Goal: Information Seeking & Learning: Learn about a topic

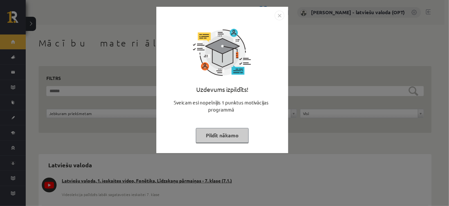
click at [221, 134] on button "Pildīt nākamo" at bounding box center [222, 135] width 53 height 15
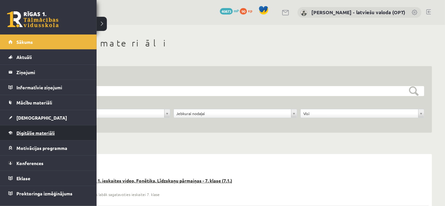
click at [28, 130] on span "Digitālie materiāli" at bounding box center [35, 133] width 38 height 6
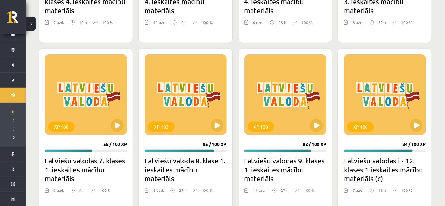
scroll to position [1053, 0]
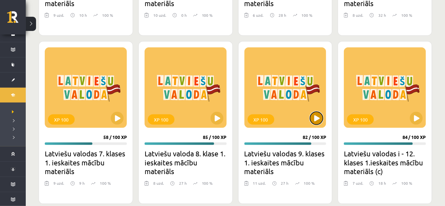
click at [318, 115] on button at bounding box center [316, 118] width 13 height 13
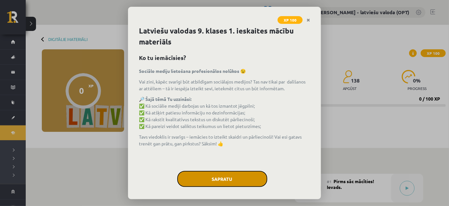
click at [223, 179] on button "Sapratu" at bounding box center [222, 179] width 90 height 16
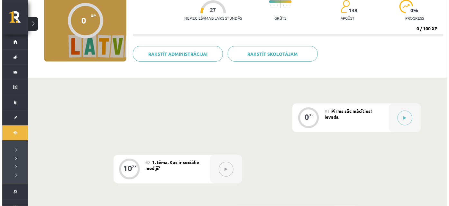
scroll to position [146, 0]
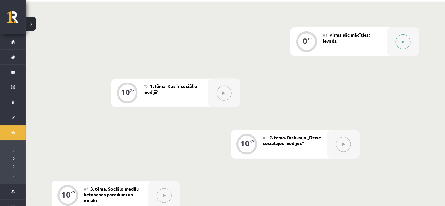
click at [401, 43] on icon at bounding box center [402, 42] width 3 height 4
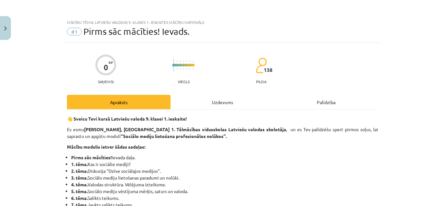
click at [401, 43] on div "Mācību tēma: Latviešu valodas 9. klases 1. ieskaites mācību materiāls #1 Pirms …" at bounding box center [222, 103] width 445 height 206
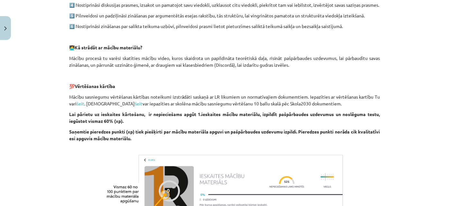
scroll to position [406, 0]
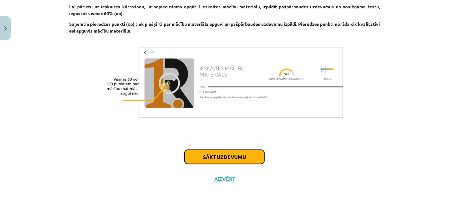
click at [236, 161] on button "Sākt uzdevumu" at bounding box center [225, 157] width 80 height 14
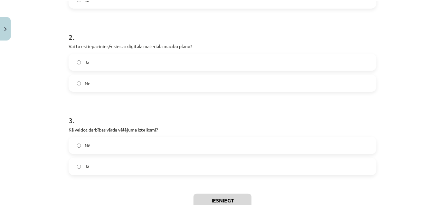
scroll to position [236, 0]
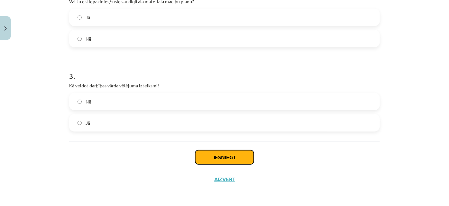
click at [234, 159] on button "Iesniegt" at bounding box center [224, 157] width 59 height 14
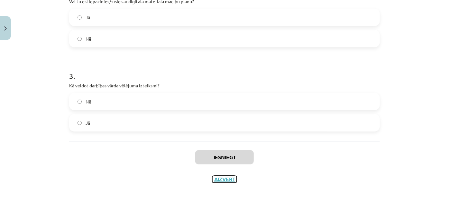
click at [226, 177] on button "Aizvērt" at bounding box center [224, 179] width 24 height 6
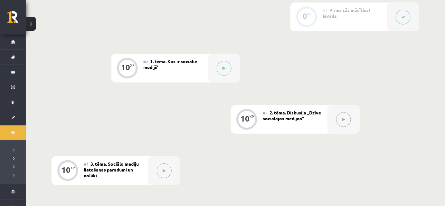
scroll to position [234, 0]
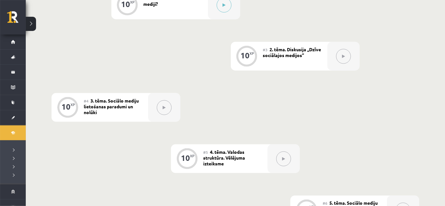
click at [163, 107] on icon at bounding box center [164, 108] width 3 height 4
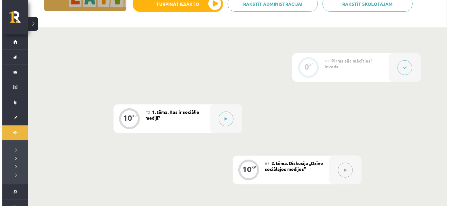
scroll to position [88, 0]
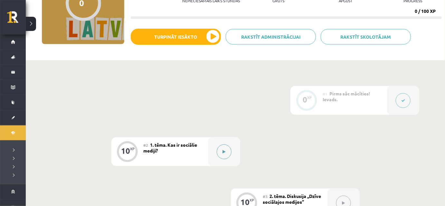
click at [223, 152] on icon at bounding box center [223, 152] width 3 height 4
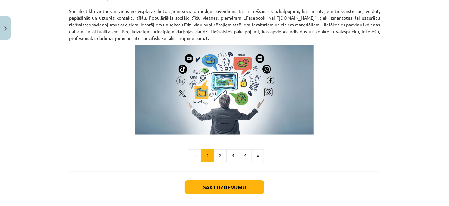
scroll to position [457, 0]
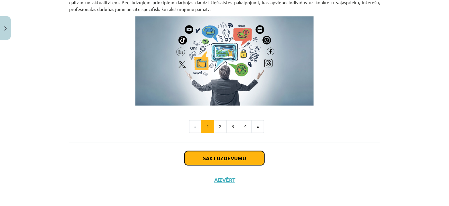
click at [228, 158] on button "Sākt uzdevumu" at bounding box center [225, 158] width 80 height 14
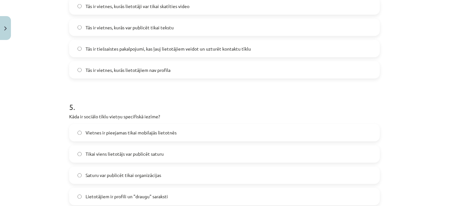
scroll to position [616, 0]
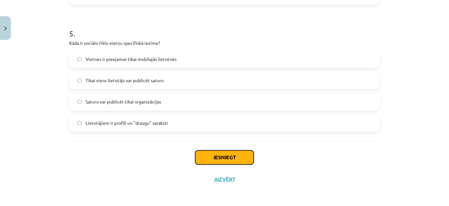
click at [243, 157] on button "Iesniegt" at bounding box center [224, 157] width 59 height 14
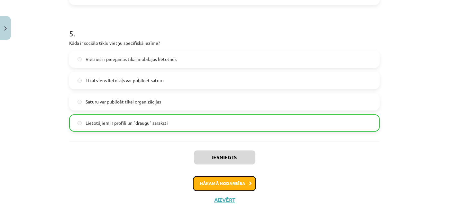
click at [225, 184] on button "Nākamā nodarbība" at bounding box center [224, 183] width 63 height 15
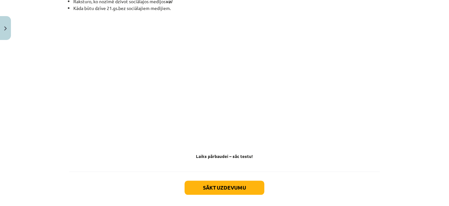
scroll to position [614, 0]
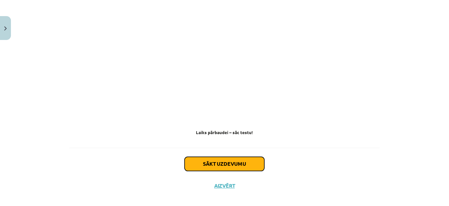
click at [234, 158] on button "Sākt uzdevumu" at bounding box center [225, 164] width 80 height 14
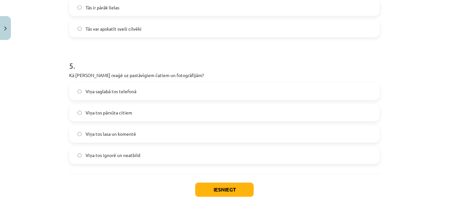
scroll to position [616, 0]
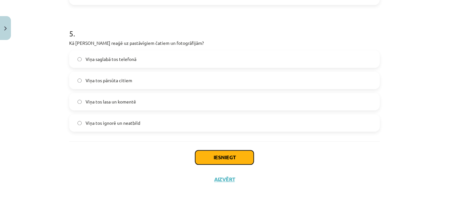
click at [234, 157] on button "Iesniegt" at bounding box center [224, 157] width 59 height 14
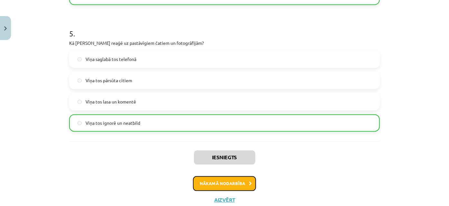
click at [221, 182] on button "Nākamā nodarbība" at bounding box center [224, 183] width 63 height 15
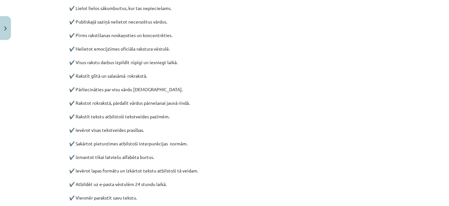
scroll to position [350, 0]
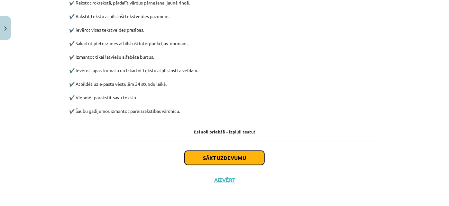
click at [222, 158] on button "Sākt uzdevumu" at bounding box center [225, 158] width 80 height 14
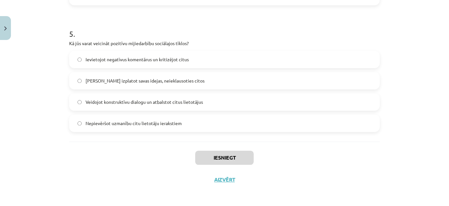
scroll to position [616, 0]
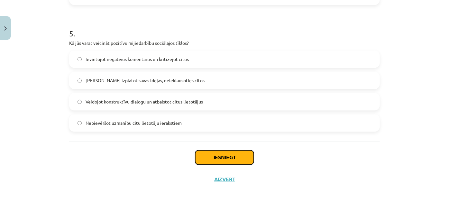
click at [235, 158] on button "Iesniegt" at bounding box center [224, 157] width 59 height 14
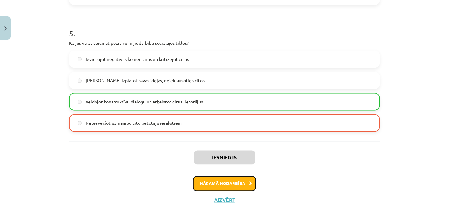
click at [234, 183] on button "Nākamā nodarbība" at bounding box center [224, 183] width 63 height 15
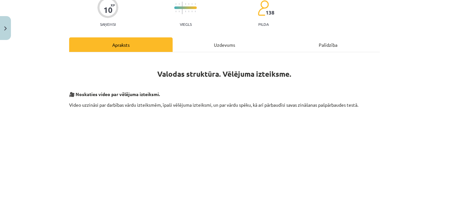
scroll to position [0, 0]
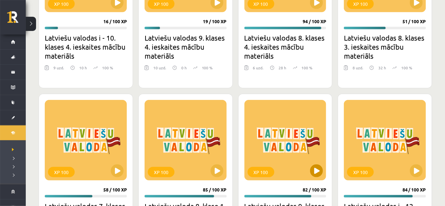
scroll to position [994, 0]
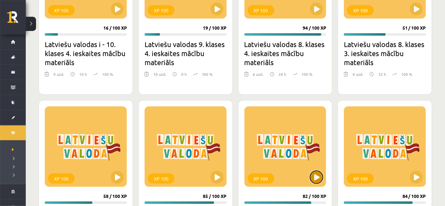
click at [316, 176] on button at bounding box center [316, 177] width 13 height 13
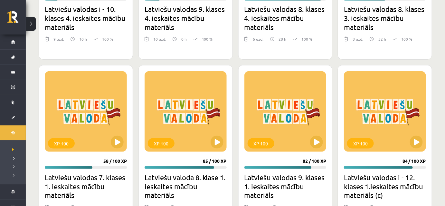
scroll to position [1082, 0]
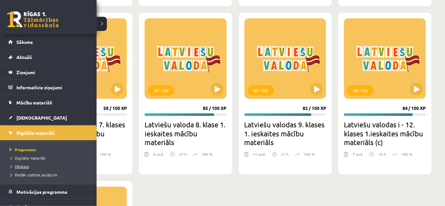
click at [26, 165] on span "Pārskats" at bounding box center [18, 165] width 21 height 5
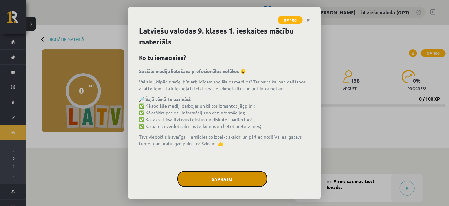
click at [215, 181] on button "Sapratu" at bounding box center [222, 179] width 90 height 16
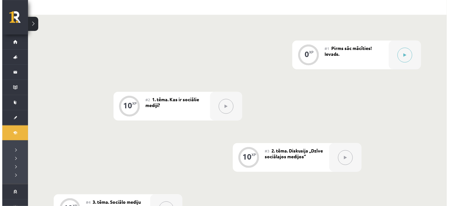
scroll to position [146, 0]
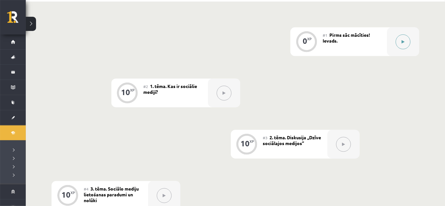
click at [403, 42] on icon at bounding box center [402, 42] width 3 height 4
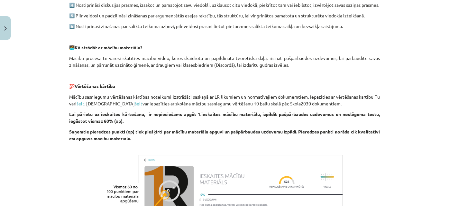
scroll to position [406, 0]
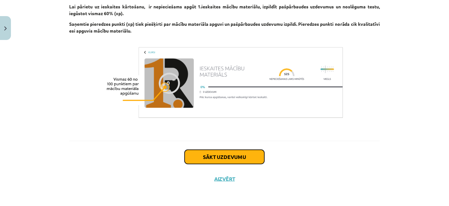
click at [232, 157] on button "Sākt uzdevumu" at bounding box center [225, 157] width 80 height 14
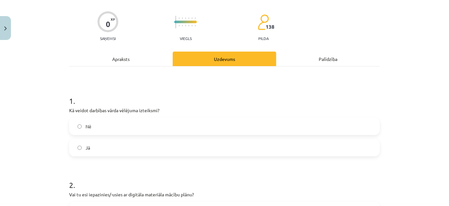
scroll to position [75, 0]
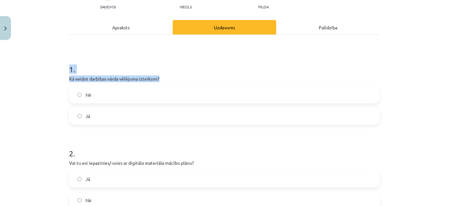
drag, startPoint x: 67, startPoint y: 67, endPoint x: 166, endPoint y: 80, distance: 99.6
click at [166, 80] on div "1 . Kā veidot darbības vārda vēlējuma izteiksmi? Nē Jā" at bounding box center [224, 88] width 311 height 71
copy div "1 . Kā veidot darbības vārda vēlējuma izteiksmi?"
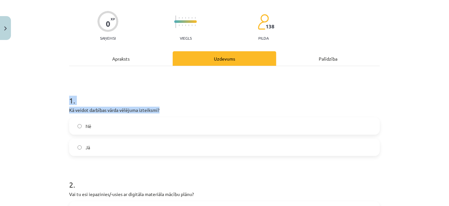
scroll to position [0, 0]
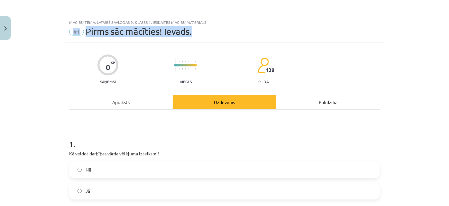
drag, startPoint x: 60, startPoint y: 26, endPoint x: 192, endPoint y: 32, distance: 132.3
click at [192, 32] on div "Mācību tēma: Latviešu valodas 9. klases 1. ieskaites mācību materiāls #1 Pirms …" at bounding box center [224, 103] width 449 height 206
click at [236, 31] on div "#1 Pirms sāc mācīties! Ievads." at bounding box center [224, 31] width 311 height 10
drag, startPoint x: 195, startPoint y: 32, endPoint x: 49, endPoint y: 29, distance: 146.1
click at [49, 29] on div "Mācību tēma: Latviešu valodas 9. klases 1. ieskaites mācību materiāls #1 Pirms …" at bounding box center [224, 103] width 449 height 206
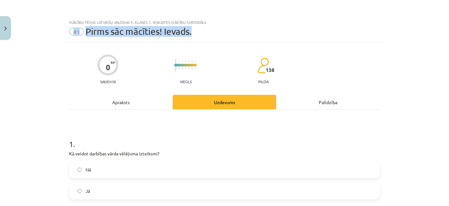
copy div "#1 Pirms sāc mācīties! Ievads."
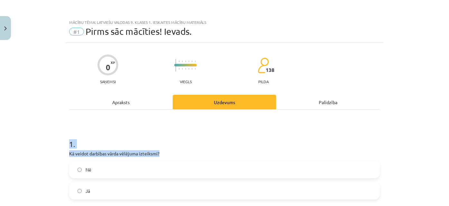
drag, startPoint x: 68, startPoint y: 140, endPoint x: 166, endPoint y: 154, distance: 99.0
click at [166, 154] on div "1 . Kā veidot darbības vārda vēlējuma izteiksmi? Nē Jā" at bounding box center [224, 163] width 311 height 71
copy div "1 . Kā veidot darbības vārda vēlējuma izteiksmi?"
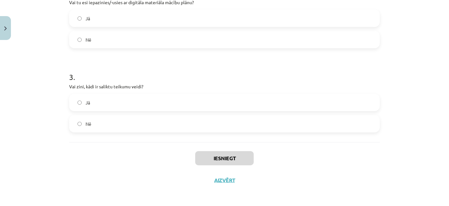
scroll to position [236, 0]
click at [224, 179] on button "Aizvērt" at bounding box center [224, 179] width 24 height 6
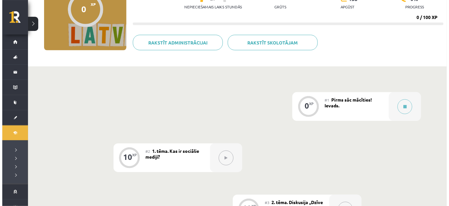
scroll to position [88, 0]
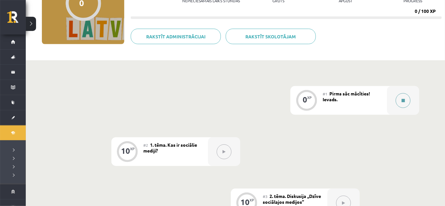
click at [403, 102] on button at bounding box center [402, 100] width 15 height 15
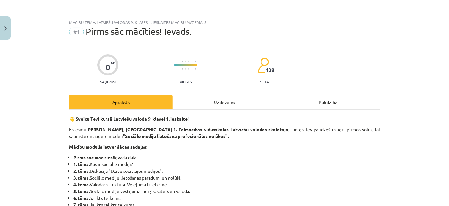
scroll to position [29, 0]
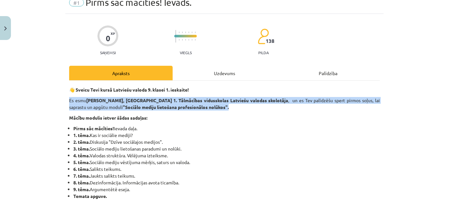
drag, startPoint x: 124, startPoint y: 103, endPoint x: 195, endPoint y: 104, distance: 71.1
copy p "Es esmu Laila Jirgensone, Rīgas 1. Tālmācības vidusskolas Latviešu valodas skol…"
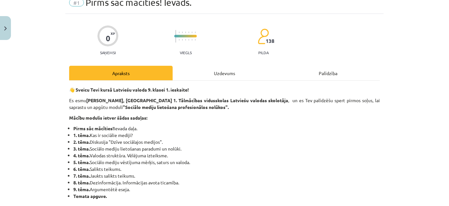
drag, startPoint x: 262, startPoint y: 134, endPoint x: 260, endPoint y: 129, distance: 5.6
click at [262, 134] on li "1. tēma. Kas ir sociālie mediji?" at bounding box center [226, 135] width 307 height 7
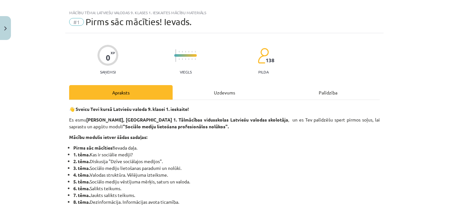
scroll to position [0, 0]
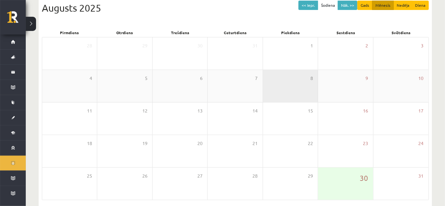
scroll to position [60, 0]
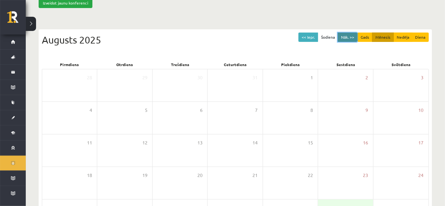
click at [352, 39] on button "Nāk. >>" at bounding box center [347, 36] width 20 height 9
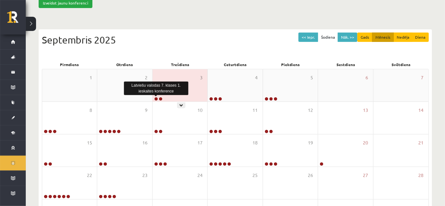
click at [157, 98] on link at bounding box center [156, 99] width 4 height 4
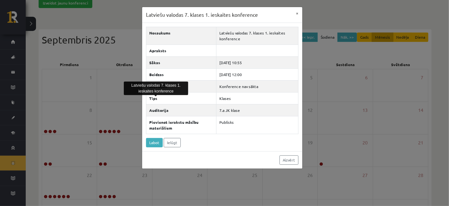
click at [323, 88] on div "Latviešu valodas 7. klases 1. ieskaites konference × Nosaukums Latviešu valodas…" at bounding box center [224, 103] width 449 height 206
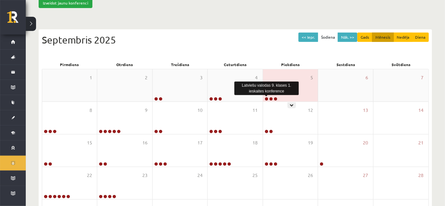
click at [266, 98] on link at bounding box center [266, 99] width 4 height 4
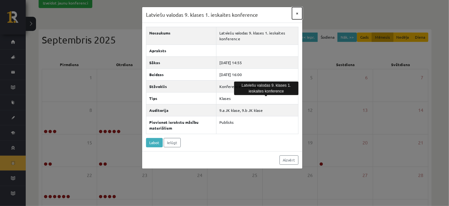
click at [297, 14] on button "×" at bounding box center [297, 13] width 10 height 12
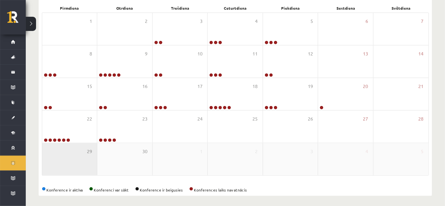
scroll to position [0, 0]
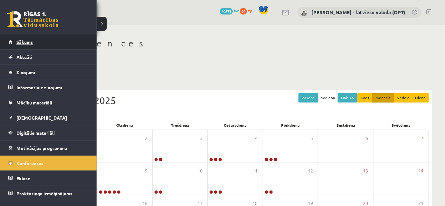
click at [25, 42] on span "Sākums" at bounding box center [24, 42] width 16 height 6
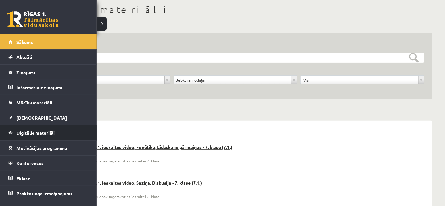
scroll to position [58, 0]
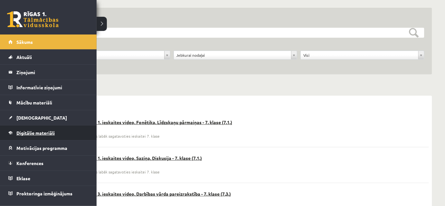
click at [43, 132] on span "Digitālie materiāli" at bounding box center [35, 133] width 38 height 6
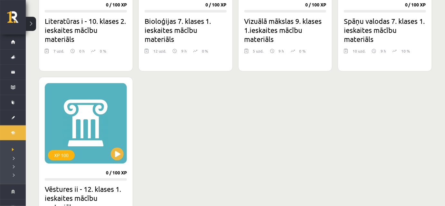
scroll to position [380, 0]
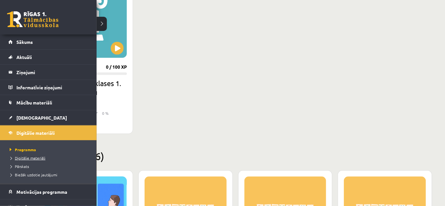
click at [26, 157] on span "Digitālie materiāli" at bounding box center [26, 157] width 37 height 5
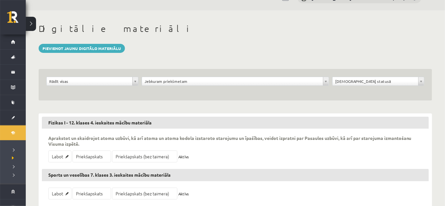
scroll to position [29, 0]
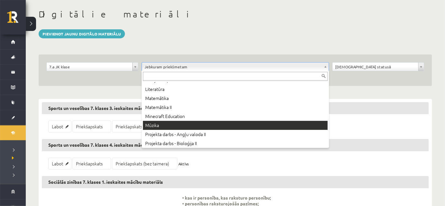
scroll to position [175, 0]
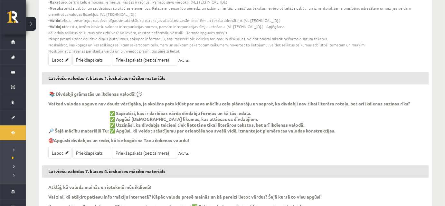
scroll to position [175, 0]
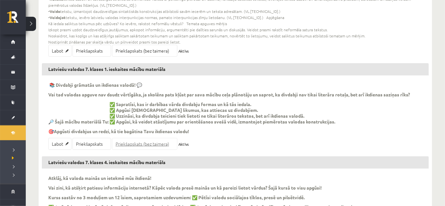
click at [148, 138] on link "Priekšapskats (bez taimera)" at bounding box center [144, 144] width 65 height 12
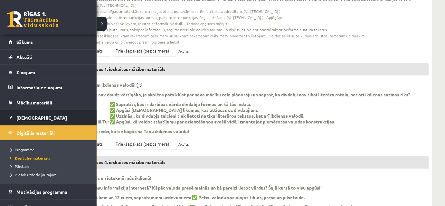
click at [25, 117] on span "[DEMOGRAPHIC_DATA]" at bounding box center [41, 118] width 51 height 6
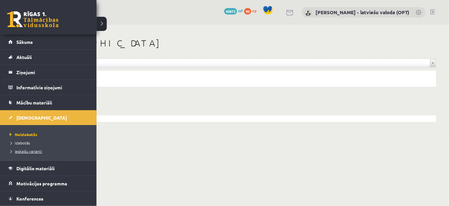
click at [23, 150] on span "Ieskaišu varianti" at bounding box center [25, 150] width 34 height 5
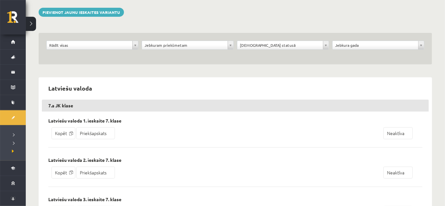
scroll to position [58, 0]
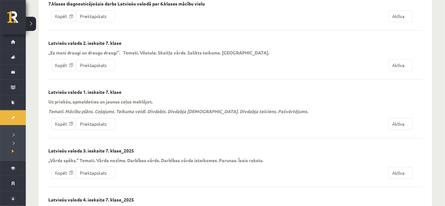
scroll to position [175, 0]
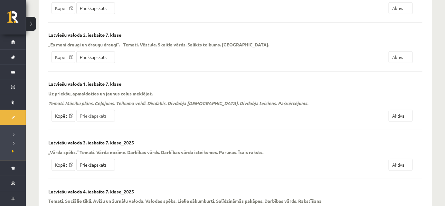
click at [99, 110] on link "Priekšapskats" at bounding box center [95, 116] width 39 height 12
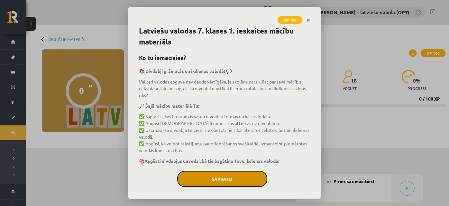
click at [220, 176] on button "Sapratu" at bounding box center [222, 179] width 90 height 16
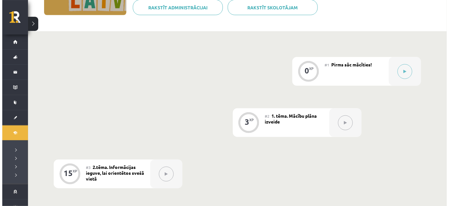
scroll to position [117, 0]
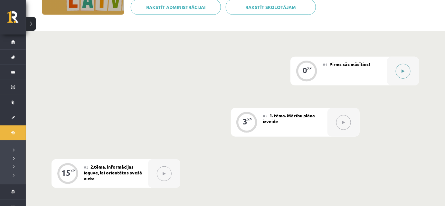
click at [402, 75] on button at bounding box center [402, 71] width 15 height 15
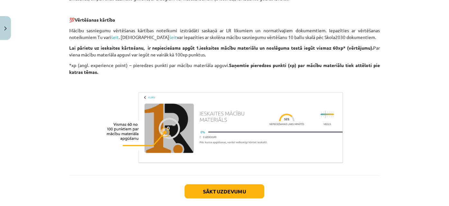
scroll to position [351, 0]
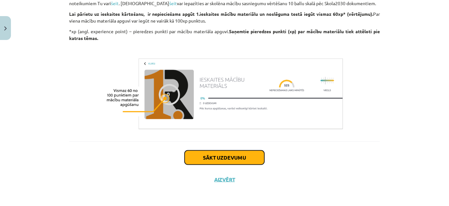
click at [242, 161] on button "Sākt uzdevumu" at bounding box center [225, 157] width 80 height 14
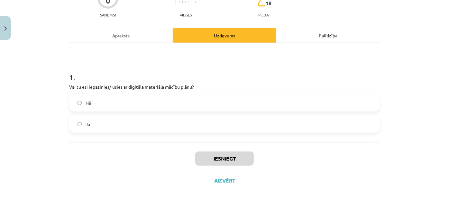
scroll to position [68, 0]
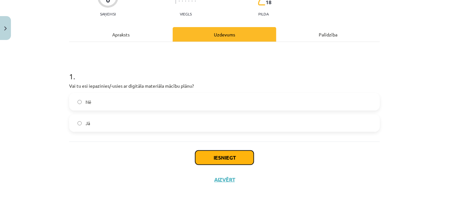
click at [217, 155] on button "Iesniegt" at bounding box center [224, 157] width 59 height 14
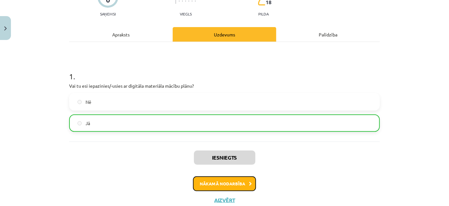
click at [231, 183] on button "Nākamā nodarbība" at bounding box center [224, 183] width 63 height 15
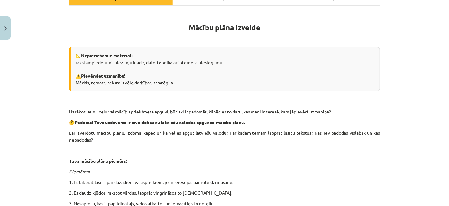
scroll to position [191, 0]
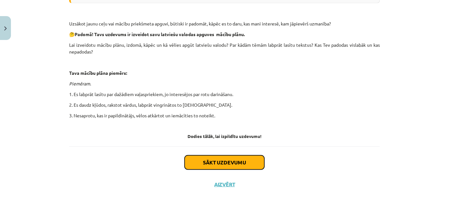
click at [244, 161] on button "Sākt uzdevumu" at bounding box center [225, 162] width 80 height 14
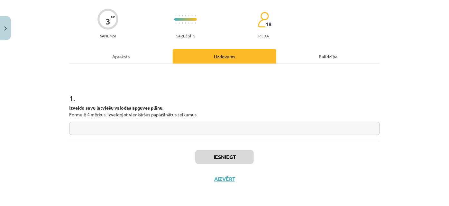
scroll to position [16, 0]
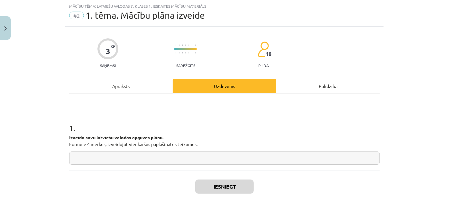
click at [154, 154] on input "text" at bounding box center [224, 157] width 311 height 13
type input "***"
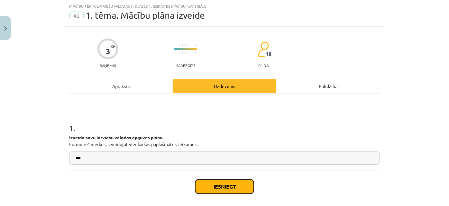
click at [224, 187] on button "Iesniegt" at bounding box center [224, 186] width 59 height 14
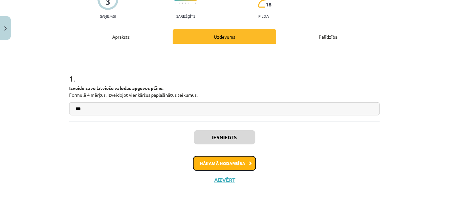
click at [230, 164] on button "Nākamā nodarbība" at bounding box center [224, 163] width 63 height 15
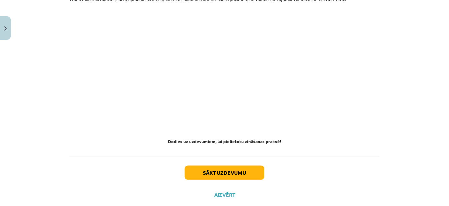
scroll to position [399, 0]
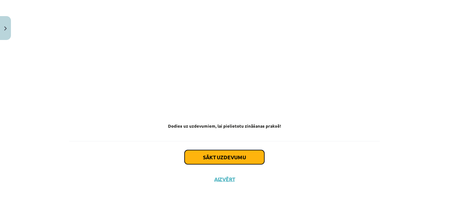
click at [235, 160] on button "Sākt uzdevumu" at bounding box center [225, 157] width 80 height 14
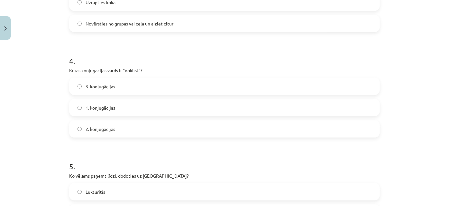
click at [235, 160] on h1 "5 ." at bounding box center [224, 160] width 311 height 20
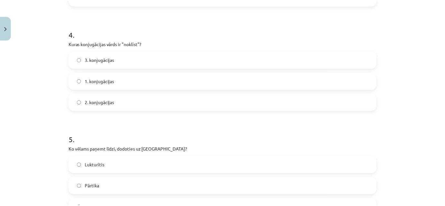
scroll to position [531, 0]
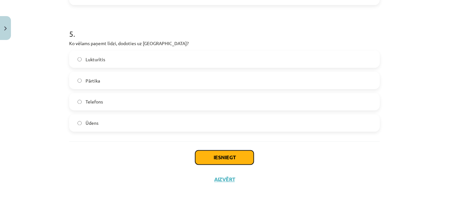
click at [231, 158] on button "Iesniegt" at bounding box center [224, 157] width 59 height 14
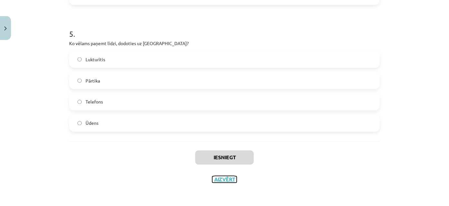
click at [228, 179] on button "Aizvērt" at bounding box center [224, 179] width 24 height 6
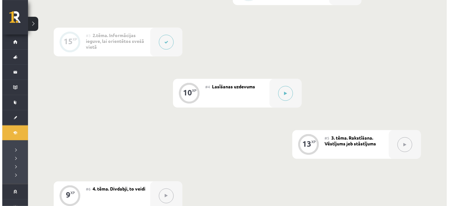
scroll to position [292, 0]
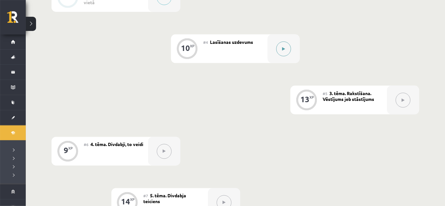
click at [283, 50] on icon at bounding box center [283, 49] width 3 height 4
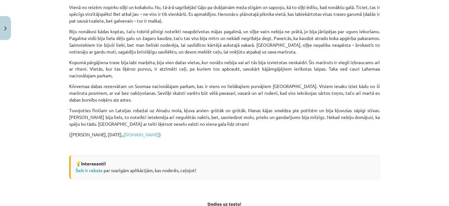
scroll to position [585, 0]
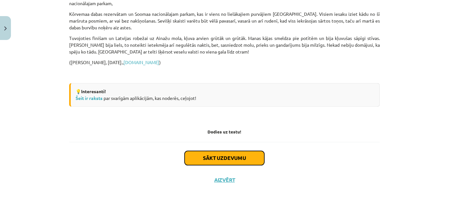
click at [231, 155] on button "Sākt uzdevumu" at bounding box center [225, 158] width 80 height 14
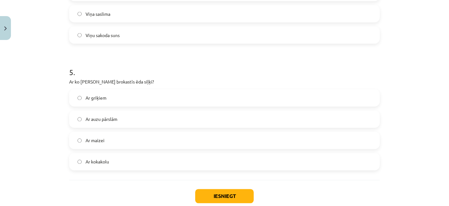
scroll to position [616, 0]
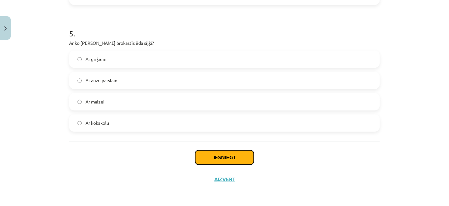
click at [244, 156] on button "Iesniegt" at bounding box center [224, 157] width 59 height 14
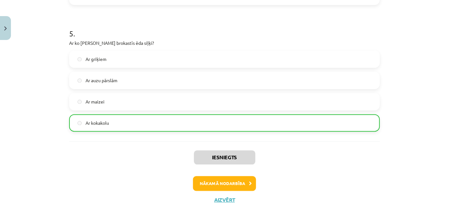
scroll to position [636, 0]
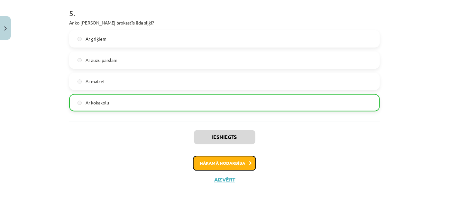
click at [232, 166] on button "Nākamā nodarbība" at bounding box center [224, 162] width 63 height 15
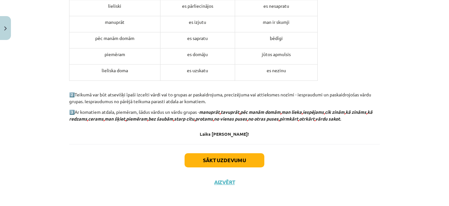
scroll to position [711, 0]
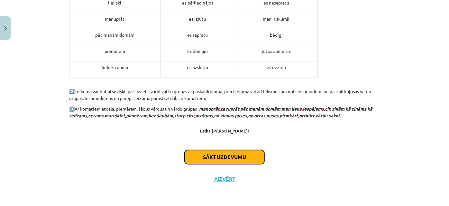
click at [233, 156] on button "Sākt uzdevumu" at bounding box center [225, 157] width 80 height 14
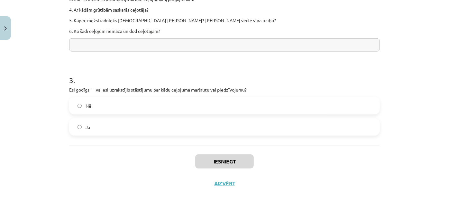
scroll to position [346, 0]
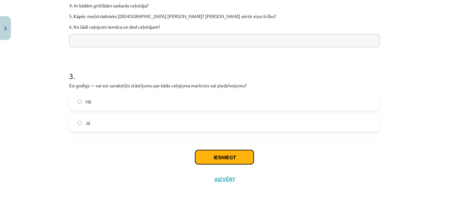
click at [225, 156] on button "Iesniegt" at bounding box center [224, 157] width 59 height 14
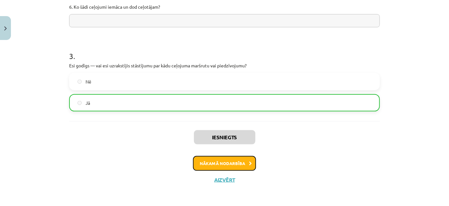
click at [227, 165] on button "Nākamā nodarbība" at bounding box center [224, 163] width 63 height 15
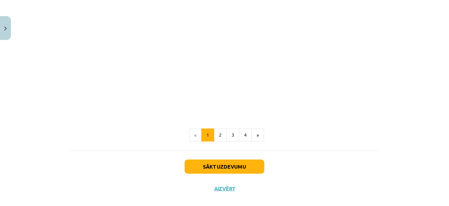
scroll to position [171, 0]
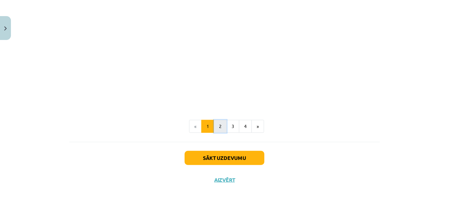
click at [217, 126] on button "2" at bounding box center [220, 126] width 13 height 13
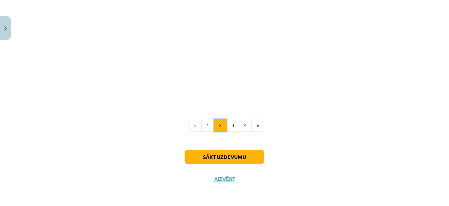
scroll to position [115, 0]
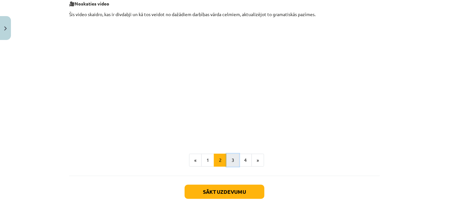
click at [232, 160] on button "3" at bounding box center [232, 159] width 13 height 13
click at [246, 160] on button "4" at bounding box center [245, 159] width 13 height 13
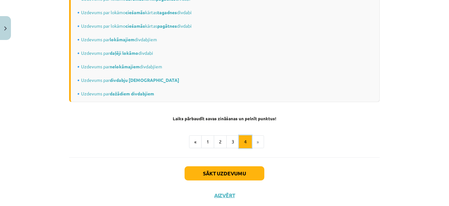
scroll to position [180, 0]
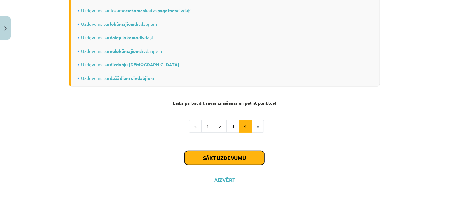
click at [228, 161] on button "Sākt uzdevumu" at bounding box center [225, 158] width 80 height 14
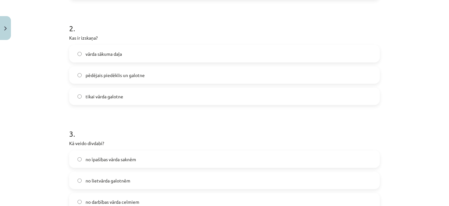
scroll to position [299, 0]
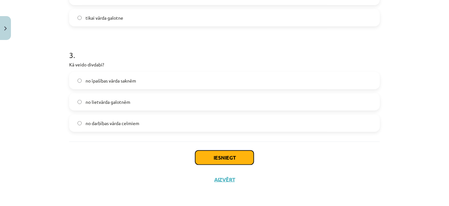
click at [236, 159] on button "Iesniegt" at bounding box center [224, 157] width 59 height 14
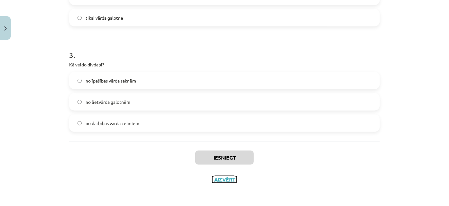
click at [231, 180] on button "Aizvērt" at bounding box center [224, 179] width 24 height 6
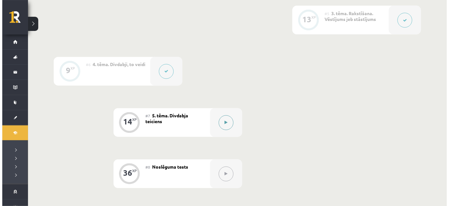
scroll to position [380, 0]
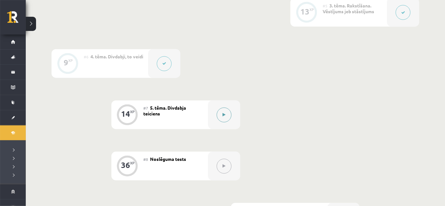
click at [226, 117] on button at bounding box center [224, 114] width 15 height 15
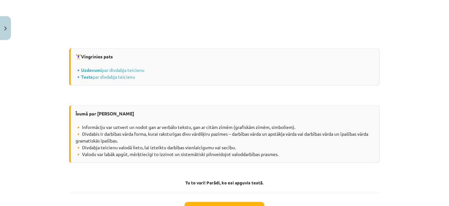
scroll to position [842, 0]
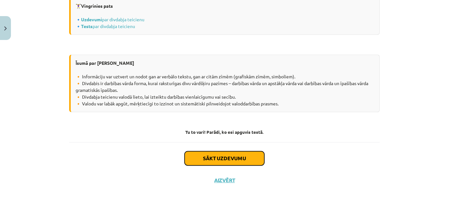
click at [223, 158] on button "Sākt uzdevumu" at bounding box center [225, 158] width 80 height 14
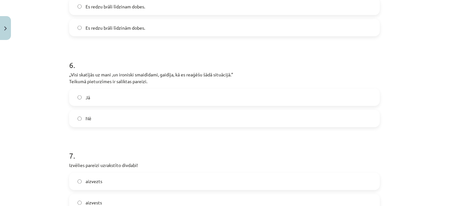
scroll to position [589, 0]
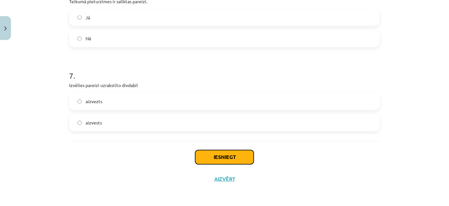
click at [229, 157] on button "Iesniegt" at bounding box center [224, 157] width 59 height 14
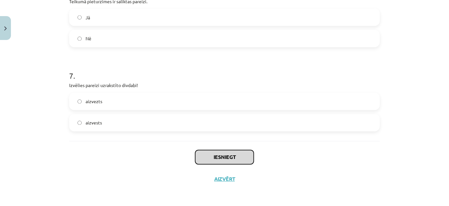
click at [229, 157] on button "Iesniegt" at bounding box center [224, 157] width 59 height 14
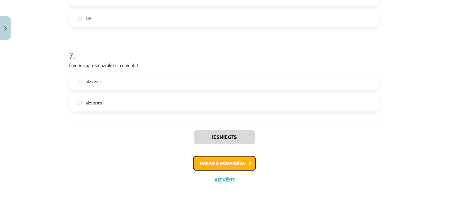
click at [237, 165] on button "Nākamā nodarbība" at bounding box center [224, 163] width 63 height 15
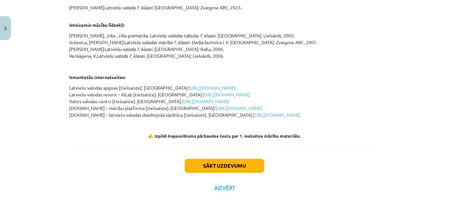
scroll to position [638, 0]
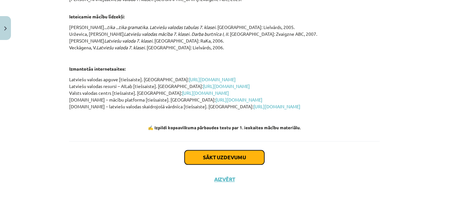
click at [231, 158] on button "Sākt uzdevumu" at bounding box center [225, 157] width 80 height 14
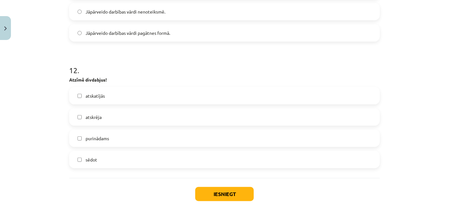
scroll to position [1369, 0]
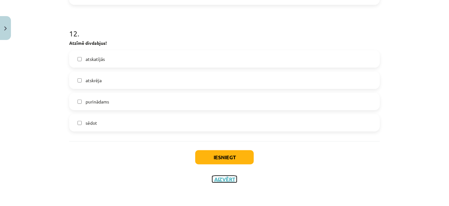
click at [224, 177] on button "Aizvērt" at bounding box center [224, 179] width 24 height 6
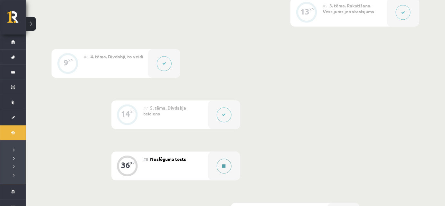
click at [218, 166] on button at bounding box center [224, 166] width 15 height 15
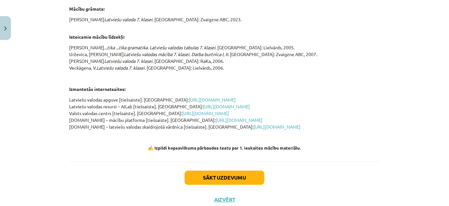
scroll to position [638, 0]
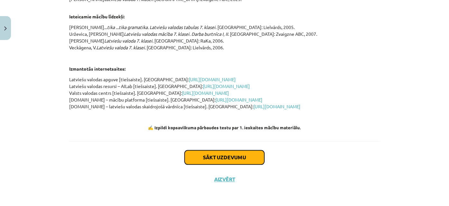
click at [227, 159] on button "Sākt uzdevumu" at bounding box center [225, 157] width 80 height 14
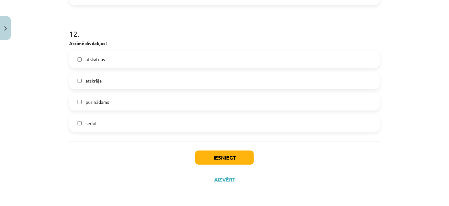
scroll to position [1369, 0]
click at [230, 155] on button "Iesniegt" at bounding box center [224, 157] width 59 height 14
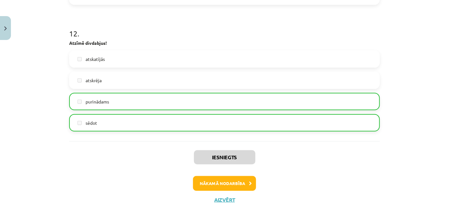
scroll to position [1389, 0]
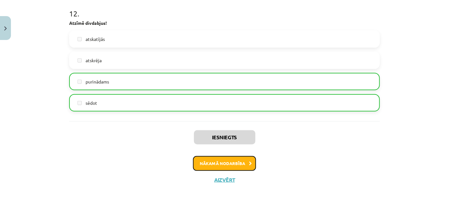
click at [238, 163] on button "Nākamā nodarbība" at bounding box center [224, 163] width 63 height 15
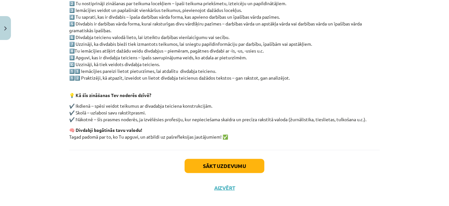
scroll to position [152, 0]
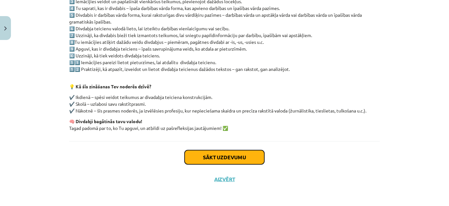
click at [239, 160] on button "Sākt uzdevumu" at bounding box center [225, 157] width 80 height 14
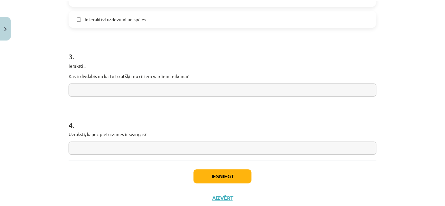
scroll to position [558, 0]
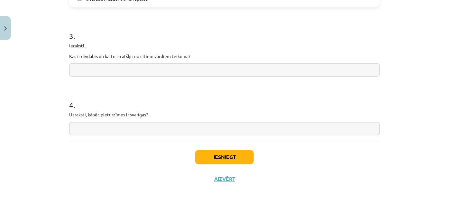
click at [119, 130] on input "text" at bounding box center [224, 128] width 311 height 13
type input "***"
click at [233, 159] on button "Iesniegt" at bounding box center [224, 157] width 59 height 14
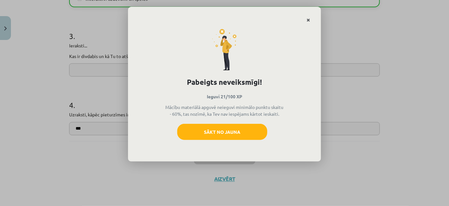
click at [306, 20] on link "Close" at bounding box center [308, 20] width 11 height 13
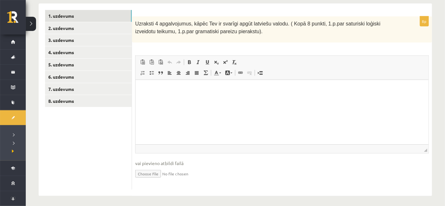
scroll to position [113, 0]
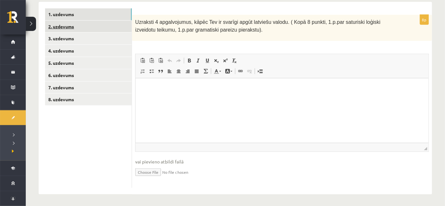
click at [106, 27] on link "2. uzdevums" at bounding box center [88, 27] width 87 height 12
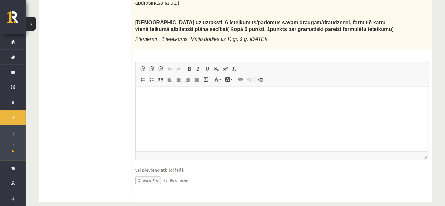
scroll to position [113, 0]
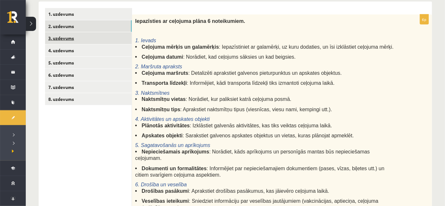
click at [110, 35] on link "3. uzdevums" at bounding box center [88, 38] width 87 height 12
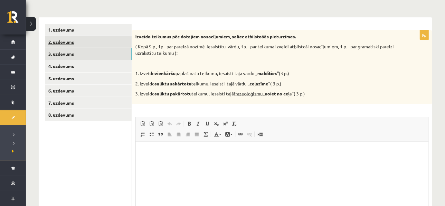
scroll to position [0, 0]
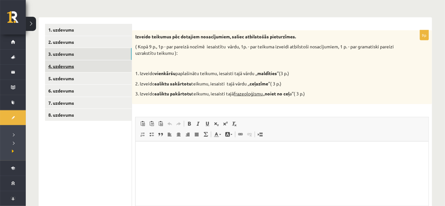
click at [91, 61] on link "4. uzdevums" at bounding box center [88, 66] width 87 height 12
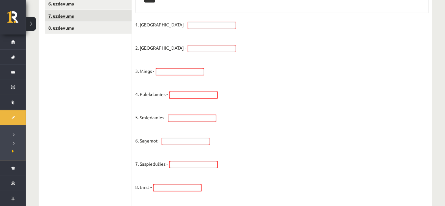
scroll to position [127, 0]
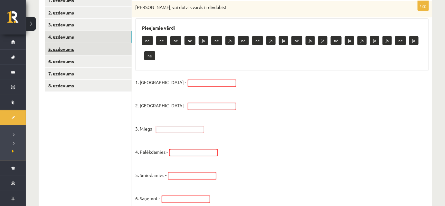
click at [106, 50] on link "5. uzdevums" at bounding box center [88, 49] width 87 height 12
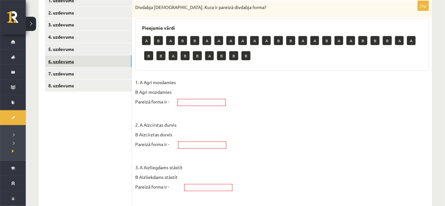
click at [106, 57] on link "6. uzdevums" at bounding box center [88, 61] width 87 height 12
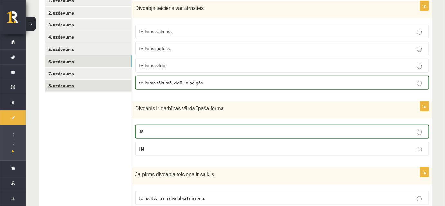
click at [106, 87] on link "8. uzdevums" at bounding box center [88, 85] width 87 height 12
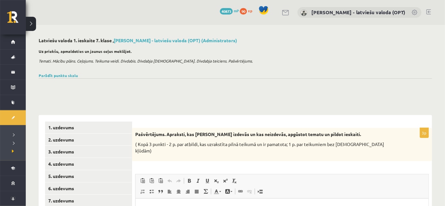
scroll to position [0, 0]
